Goal: Navigation & Orientation: Find specific page/section

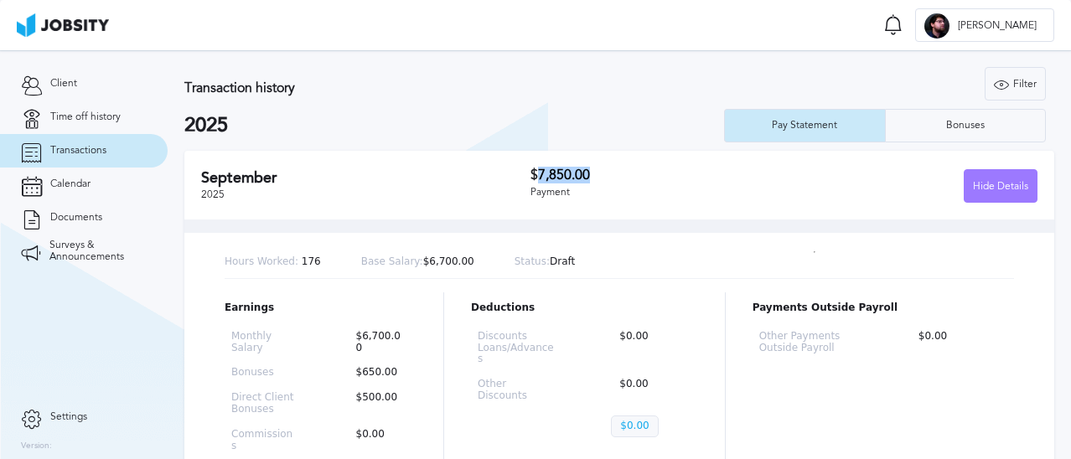
scroll to position [168, 0]
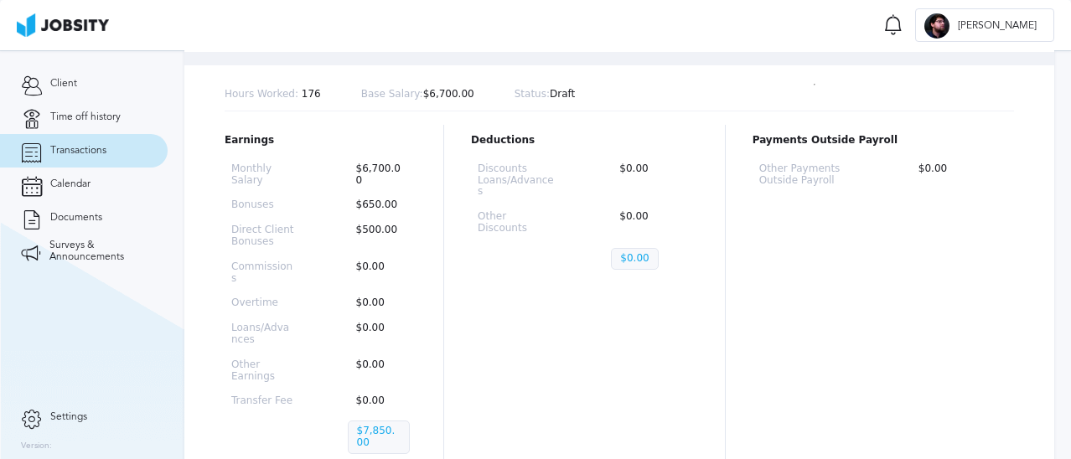
click at [707, 37] on section "Transactions Notifications [PERSON_NAME] all as seen No notifications to show .…" at bounding box center [535, 25] width 1071 height 50
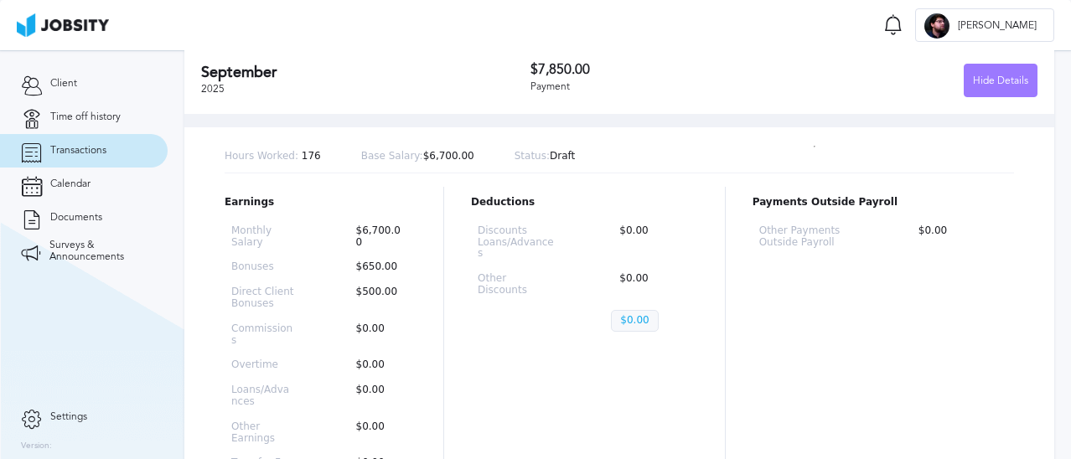
scroll to position [0, 0]
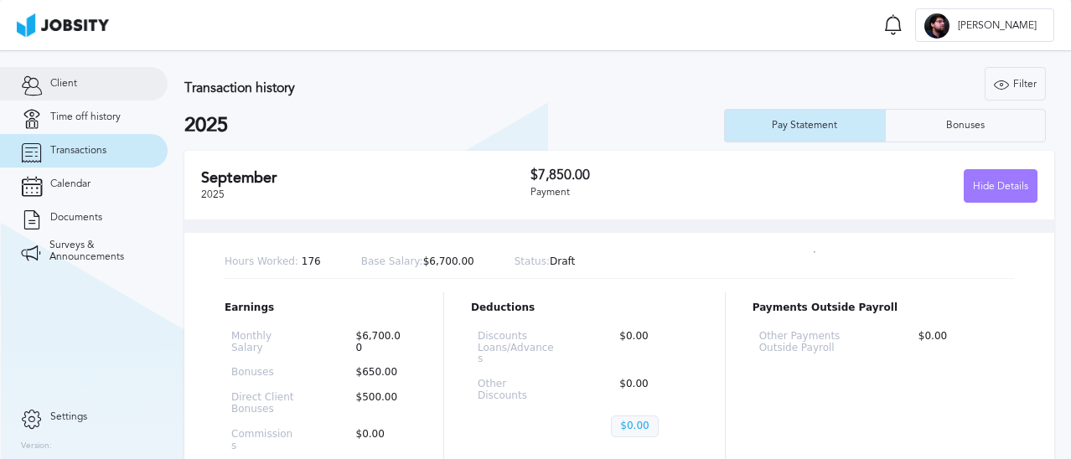
click at [85, 83] on link "Client" at bounding box center [84, 84] width 168 height 34
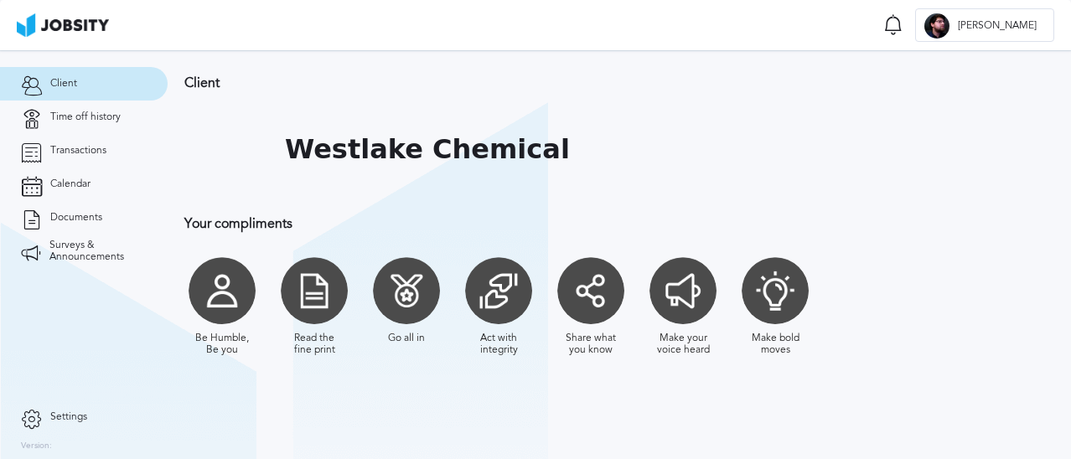
click at [54, 20] on img at bounding box center [63, 24] width 92 height 23
click at [77, 86] on link "Client" at bounding box center [84, 84] width 168 height 34
click at [82, 174] on link "Calendar" at bounding box center [84, 185] width 168 height 34
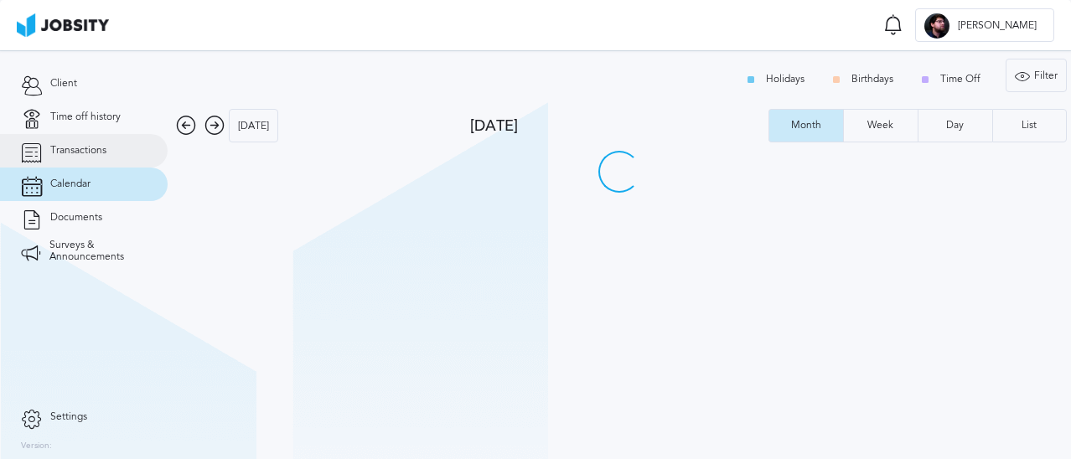
click at [100, 145] on span "Transactions" at bounding box center [78, 151] width 56 height 12
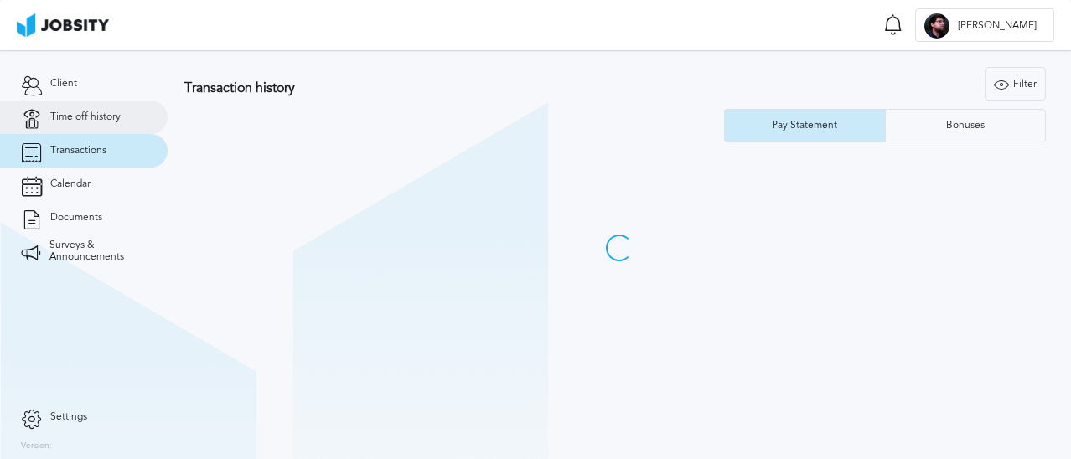
click at [101, 119] on span "Time off history" at bounding box center [85, 117] width 70 height 12
